Goal: Information Seeking & Learning: Find specific fact

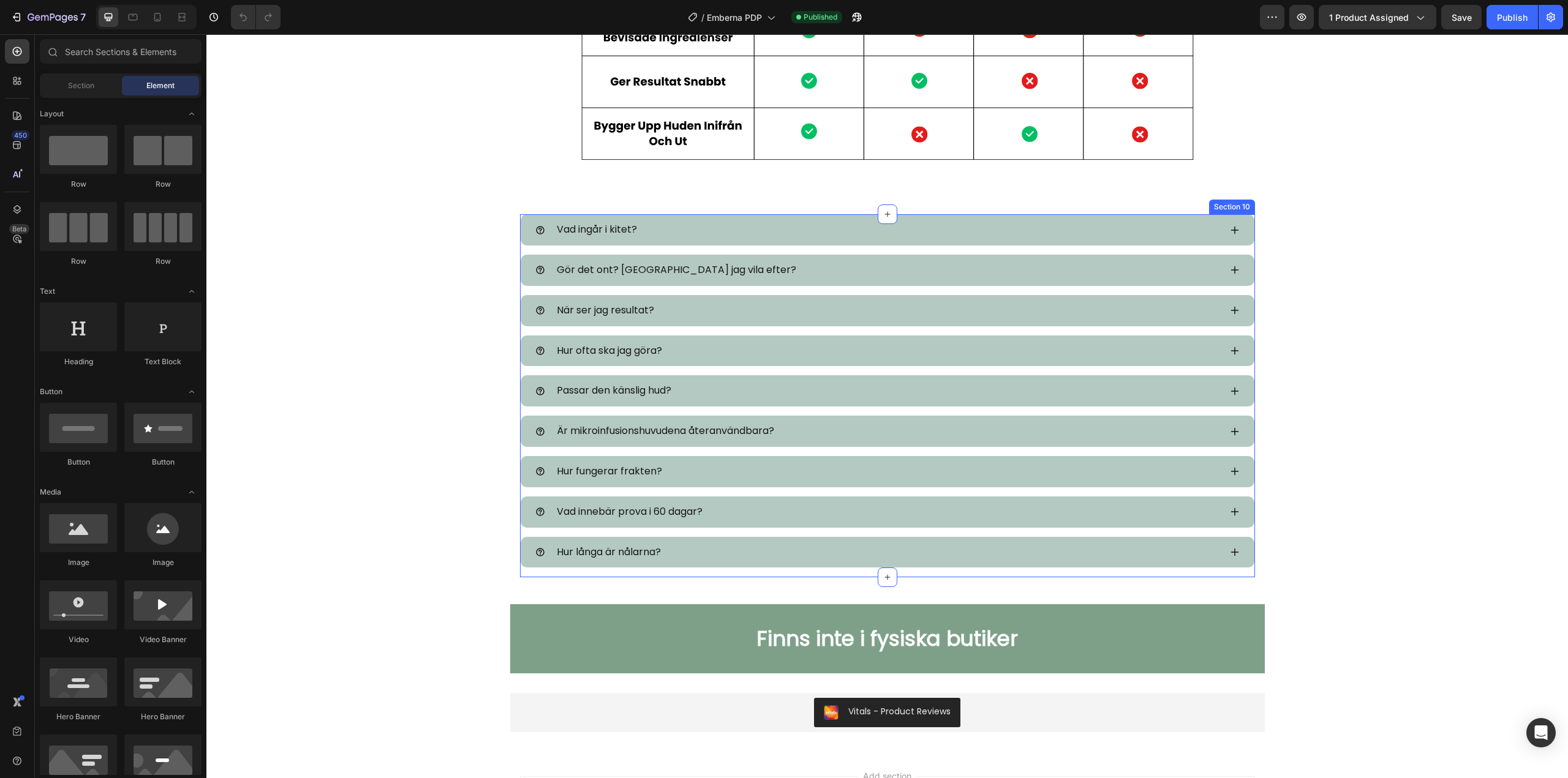
scroll to position [4653, 0]
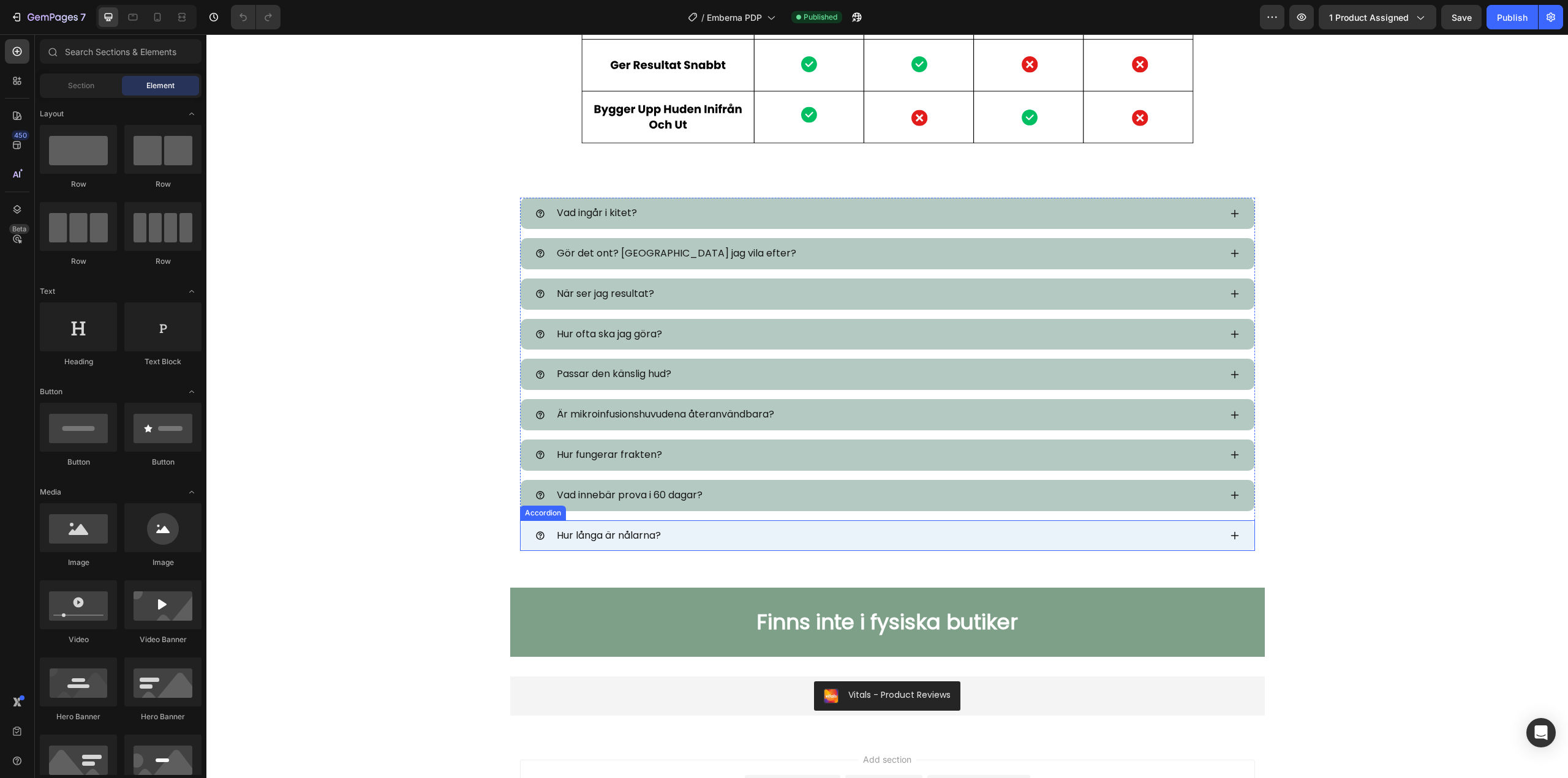
click at [613, 520] on div "Hur långa är nålarna?" at bounding box center [887, 535] width 734 height 31
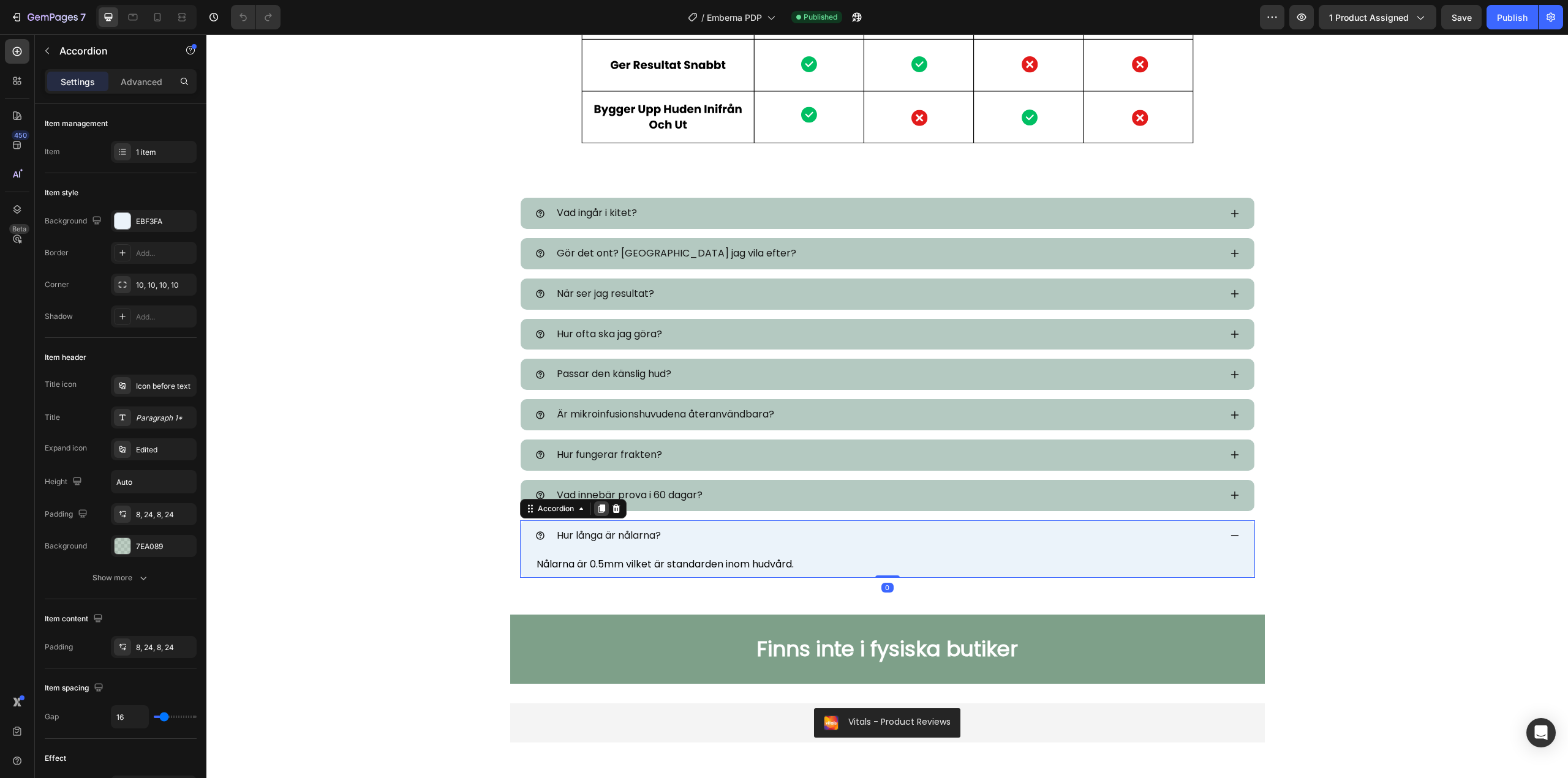
click at [598, 509] on icon at bounding box center [601, 509] width 6 height 9
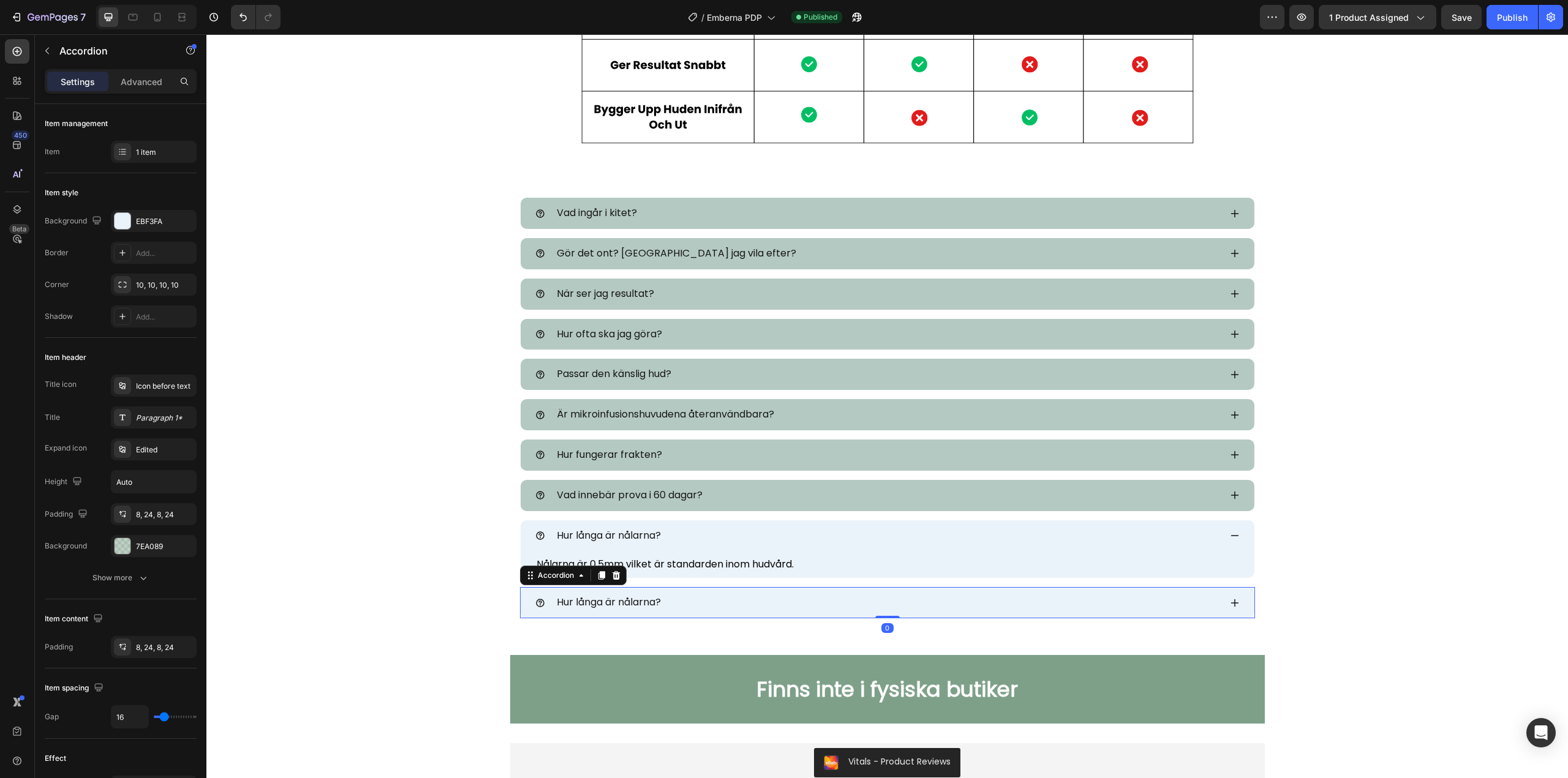
click at [603, 598] on span "Hur långa är nålarna?" at bounding box center [609, 602] width 104 height 14
click at [1231, 538] on icon at bounding box center [1235, 536] width 10 height 10
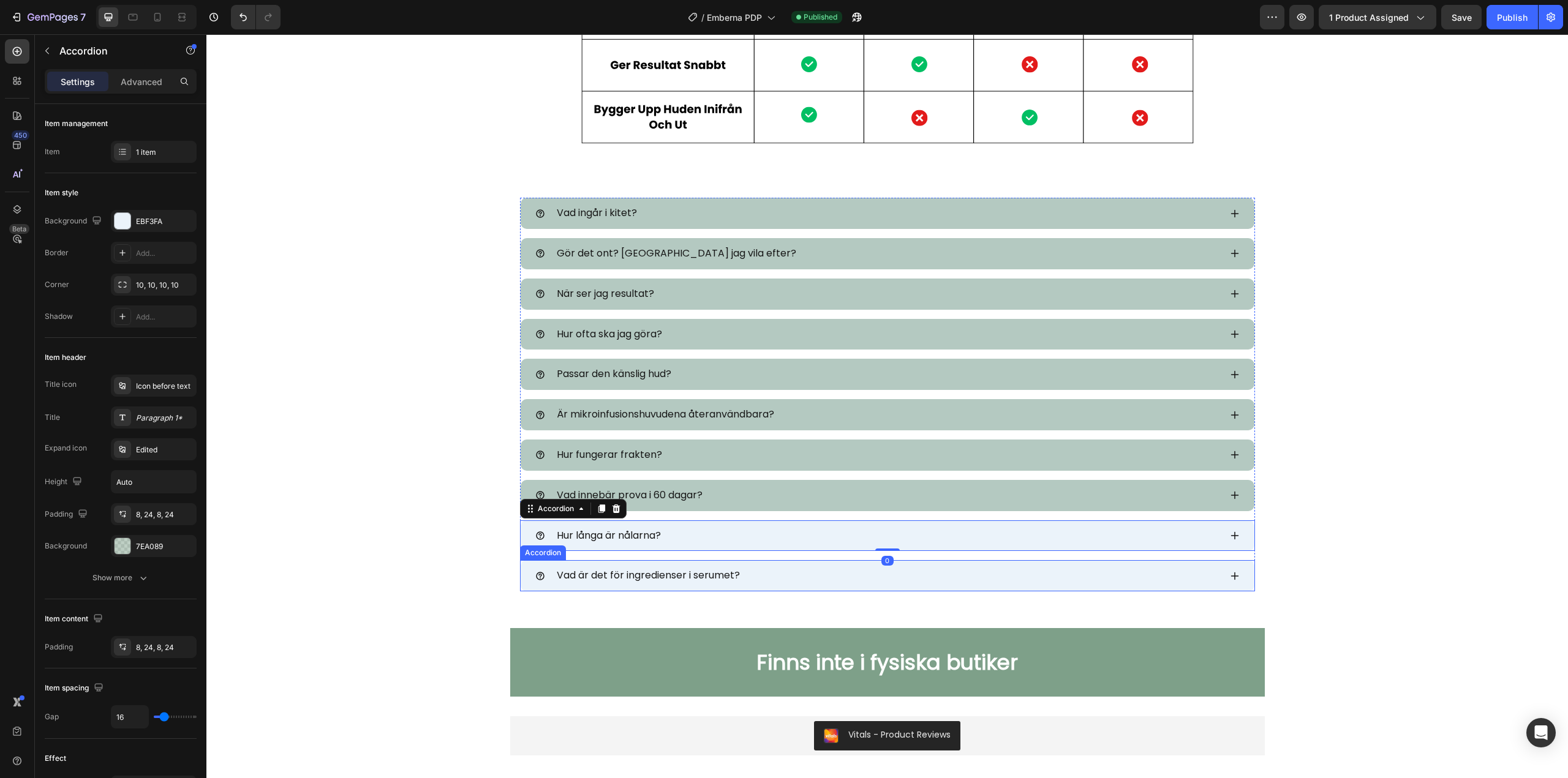
click at [1232, 570] on div "Vad är det för ingredienser i serumet?" at bounding box center [887, 575] width 734 height 31
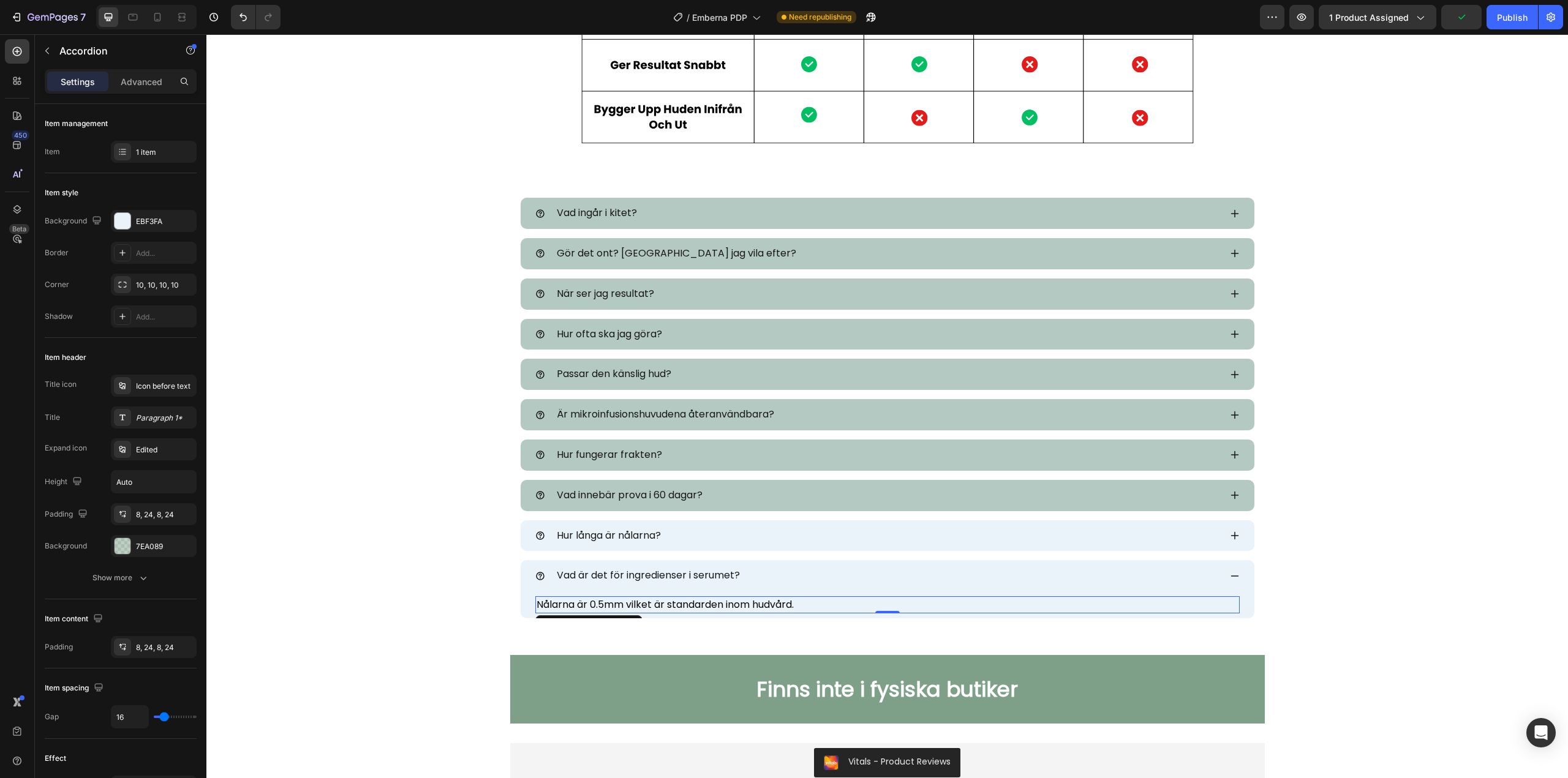
click at [654, 603] on p "Nålarna är 0.5mm vilket är standarden inom hudvård." at bounding box center [887, 605] width 702 height 14
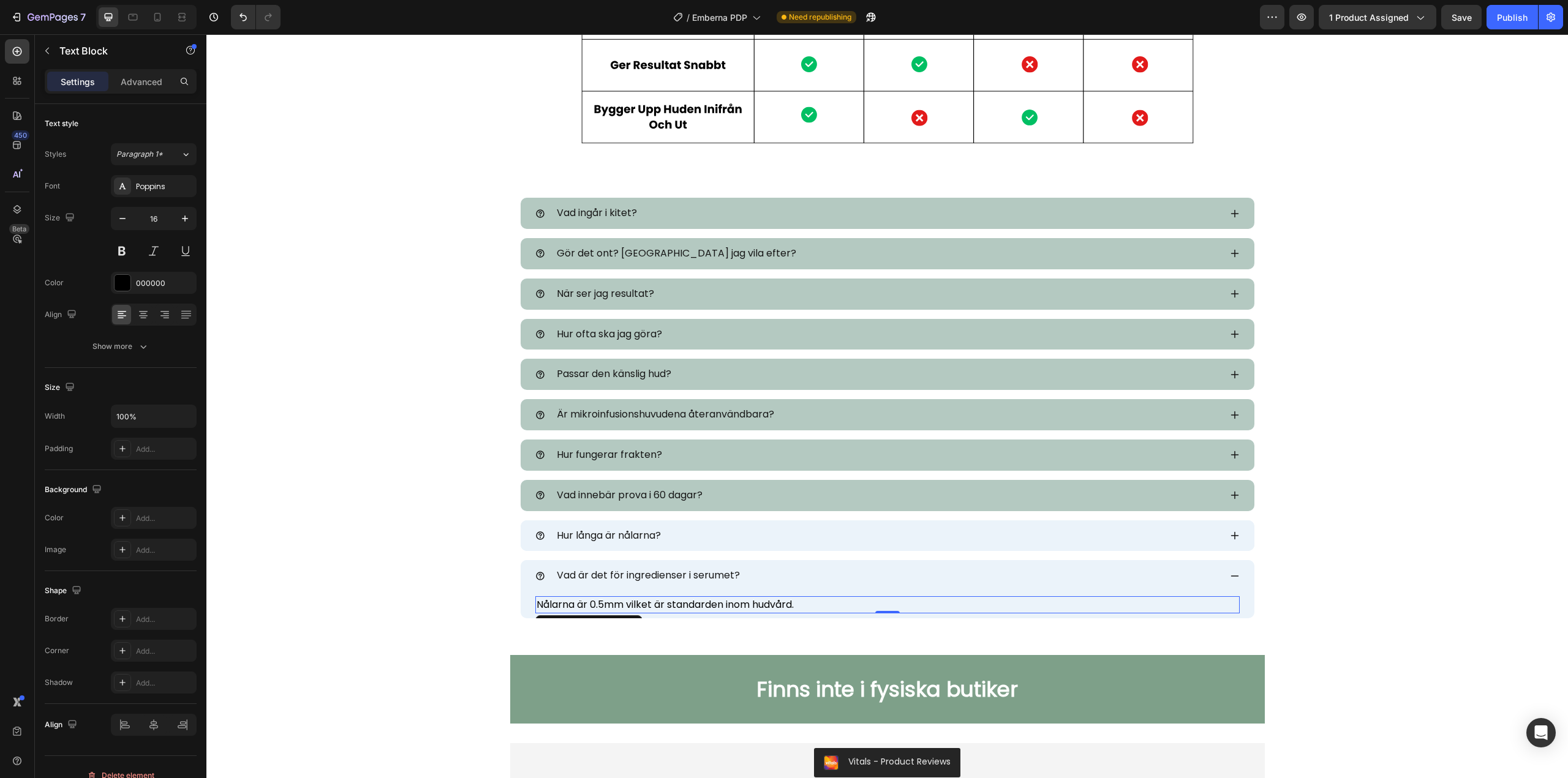
click at [648, 603] on p "Nålarna är 0.5mm vilket är standarden inom hudvård." at bounding box center [887, 605] width 702 height 14
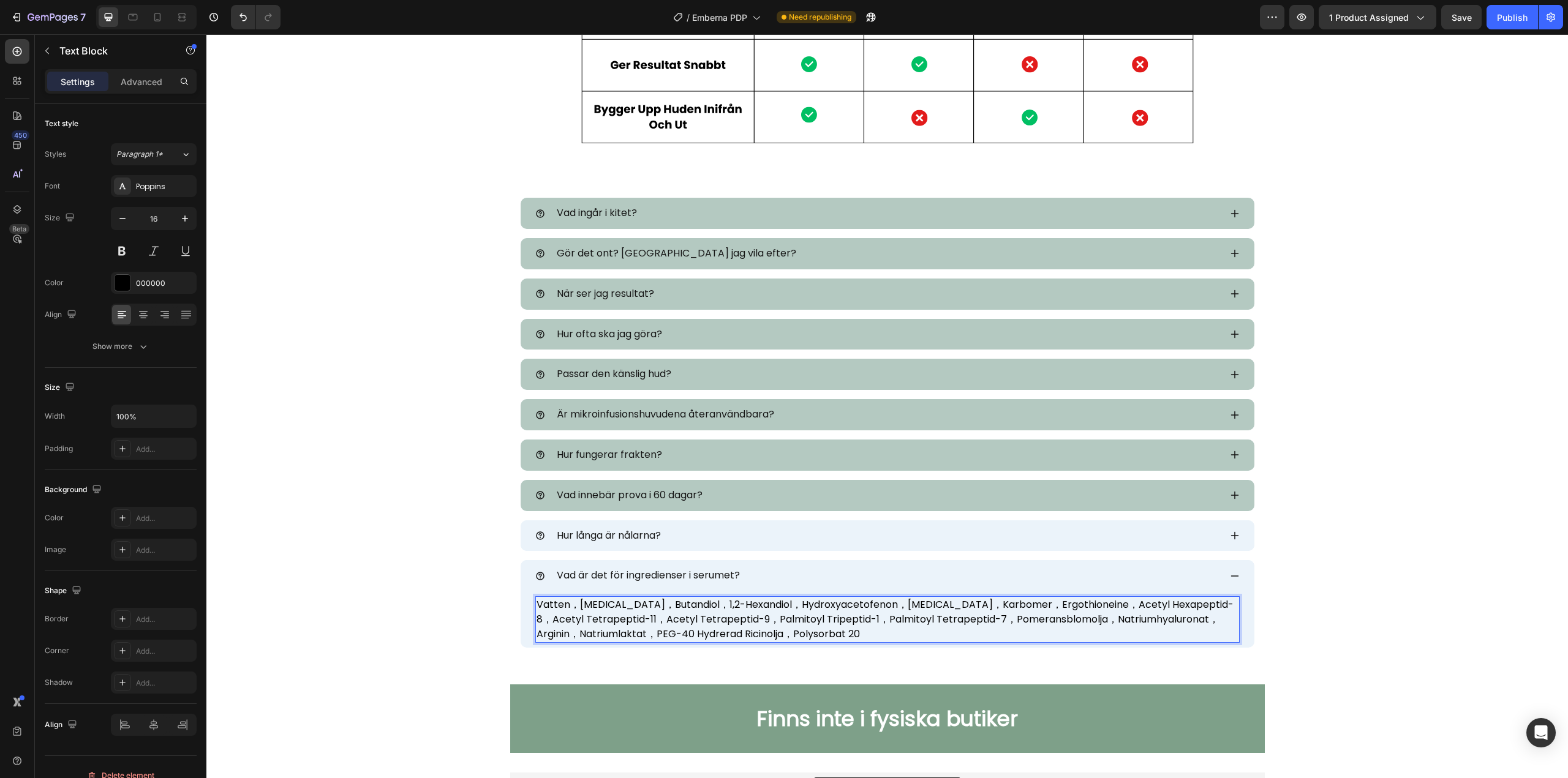
click at [576, 603] on p "Vatten，[MEDICAL_DATA]，Butandiol，1,2-Hexandiol，Hydroxyacetofenon，[MEDICAL_DATA]，…" at bounding box center [887, 619] width 702 height 44
click at [747, 636] on p "Vatten, [MEDICAL_DATA], Butandiol，1,2-Hexandiol，Hydroxyacetofenon，[MEDICAL_DATA…" at bounding box center [887, 619] width 702 height 44
click at [1199, 615] on p "Vatten, [MEDICAL_DATA], Butandiol，1,2-Hexandiol，Hydroxyacetofenon，[MEDICAL_DATA…" at bounding box center [887, 619] width 702 height 44
click at [1151, 604] on p "Vatten, [MEDICAL_DATA], Butandiol，1,2-Hexandiol，Hydroxyacetofenon，[MEDICAL_DATA…" at bounding box center [887, 619] width 702 height 44
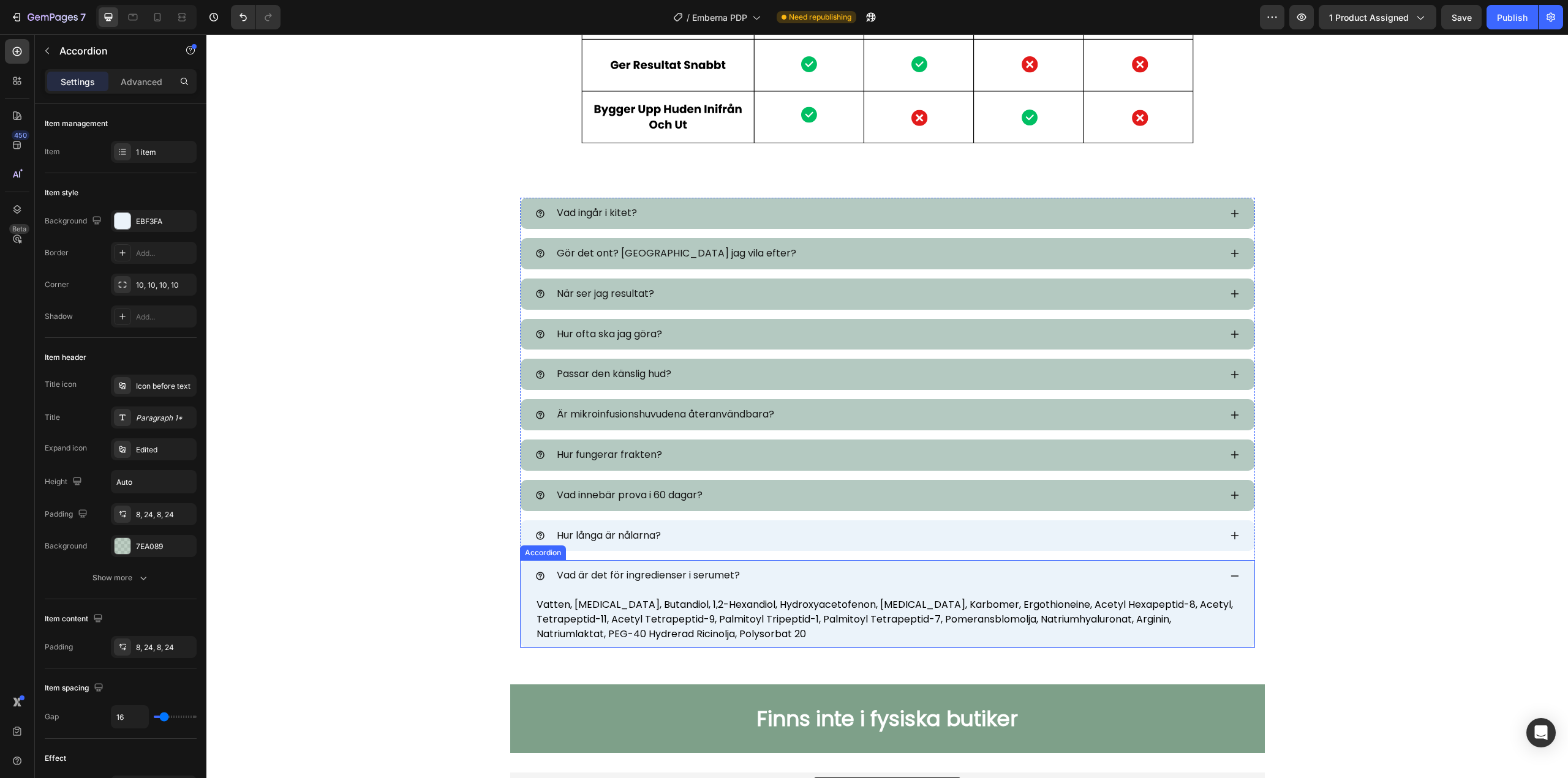
click at [1234, 577] on icon at bounding box center [1235, 576] width 10 height 10
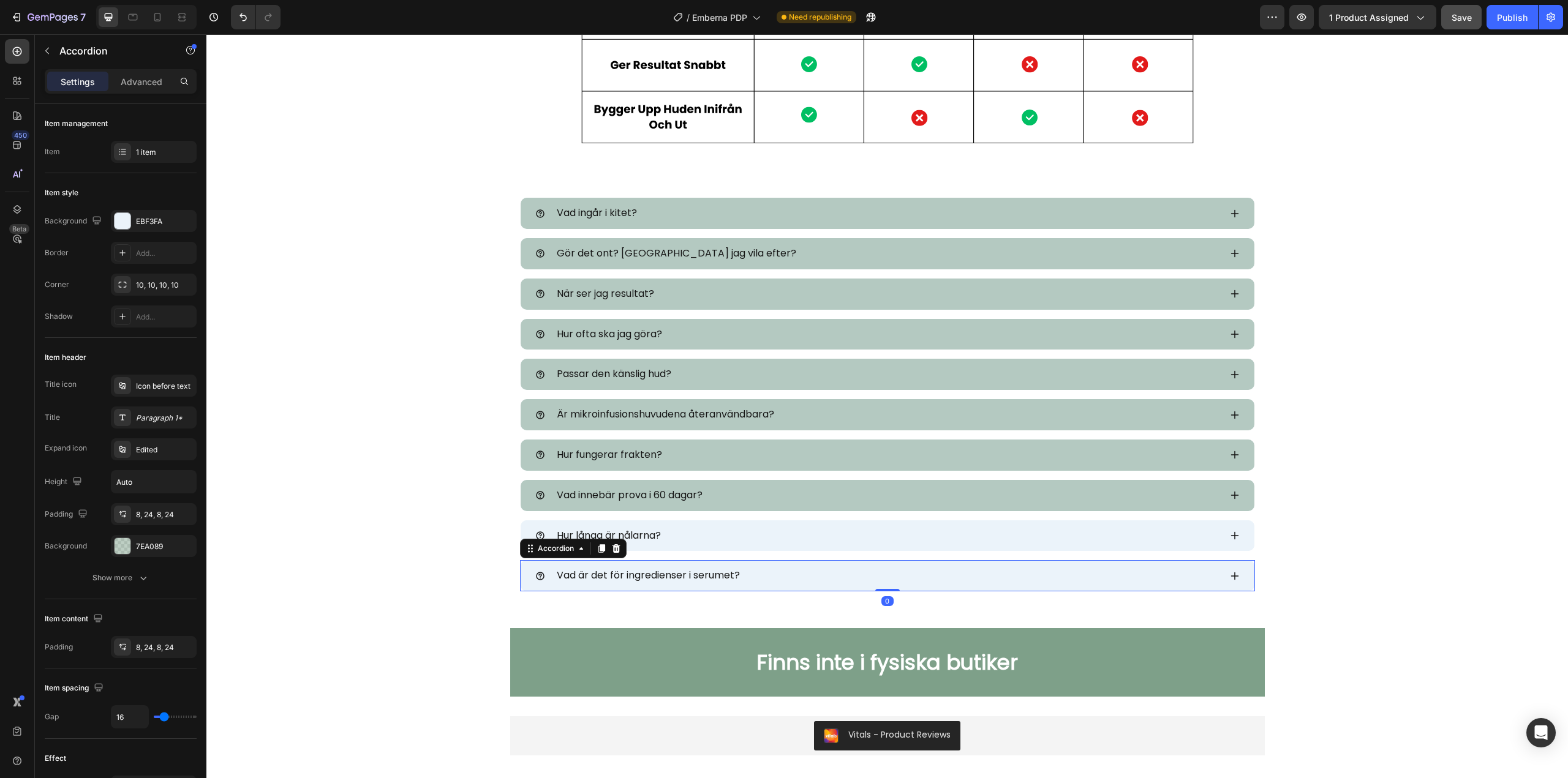
click at [1462, 19] on span "Save" at bounding box center [1462, 17] width 20 height 10
click at [24, 18] on div "7" at bounding box center [47, 17] width 75 height 14
